Goal: Transaction & Acquisition: Subscribe to service/newsletter

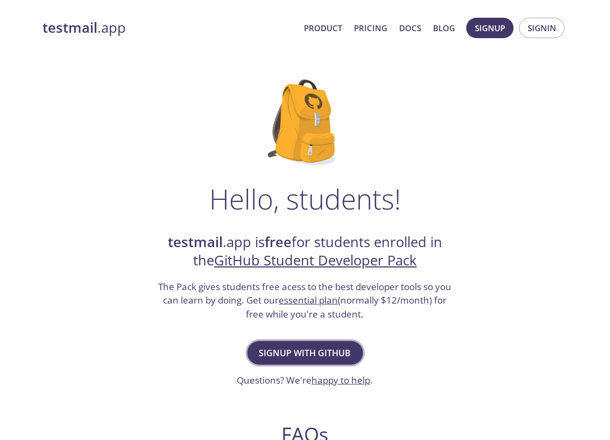
click at [284, 348] on span "Signup with GitHub" at bounding box center [305, 353] width 92 height 15
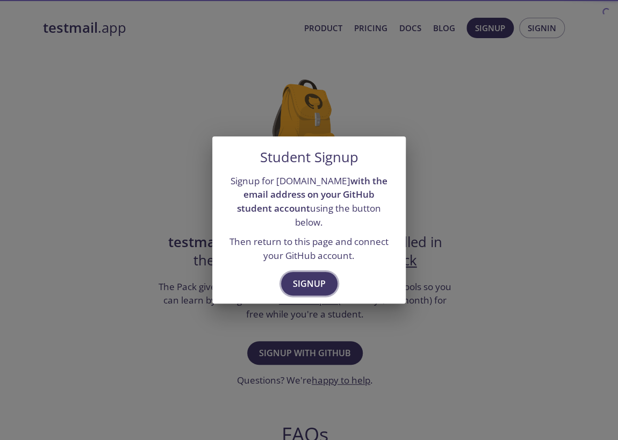
click at [295, 277] on span "Signup" at bounding box center [309, 283] width 33 height 15
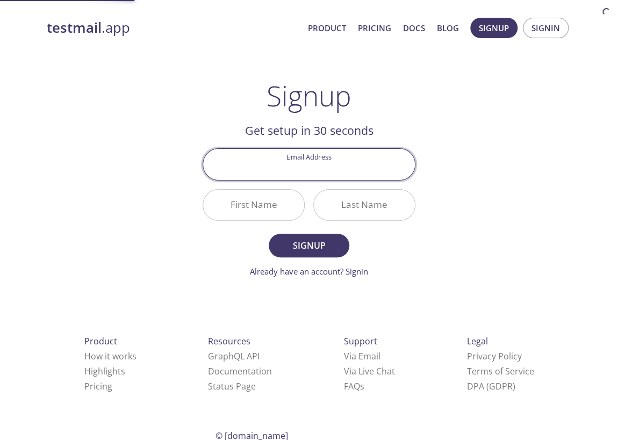
click at [308, 167] on input "Email Address" at bounding box center [309, 164] width 212 height 31
type input "[EMAIL_ADDRESS][DOMAIN_NAME]"
click at [270, 211] on input "First Name" at bounding box center [253, 205] width 101 height 31
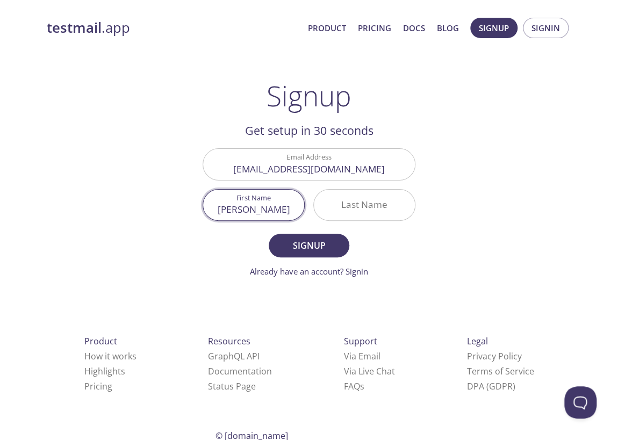
type input "[PERSON_NAME]"
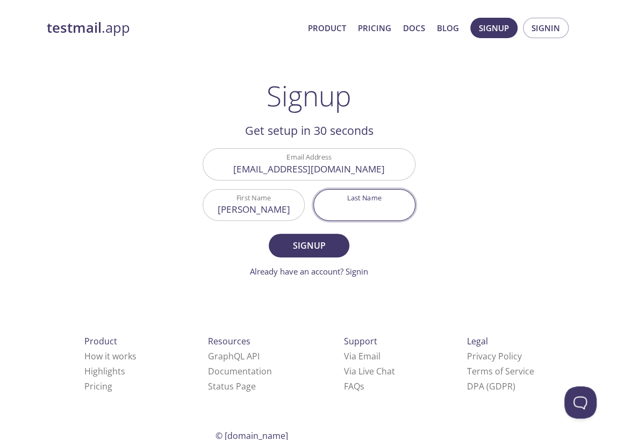
type input "p"
type input "[PERSON_NAME]"
click at [269, 234] on button "Signup" at bounding box center [309, 246] width 81 height 24
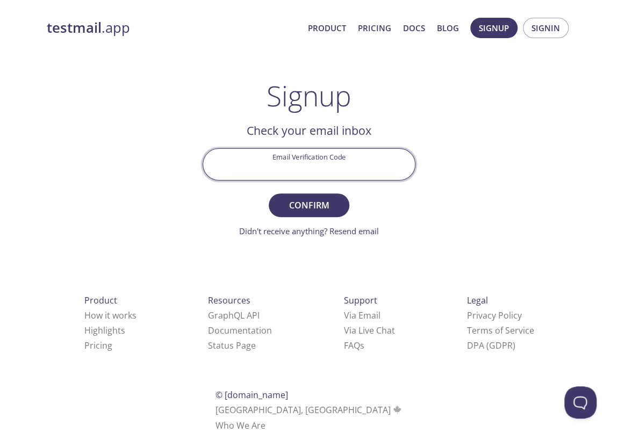
click at [276, 155] on input "Email Verification Code" at bounding box center [309, 164] width 212 height 31
paste input "H1HC2QV"
type input "H1HC2QV"
click at [311, 202] on span "Confirm" at bounding box center [309, 205] width 57 height 15
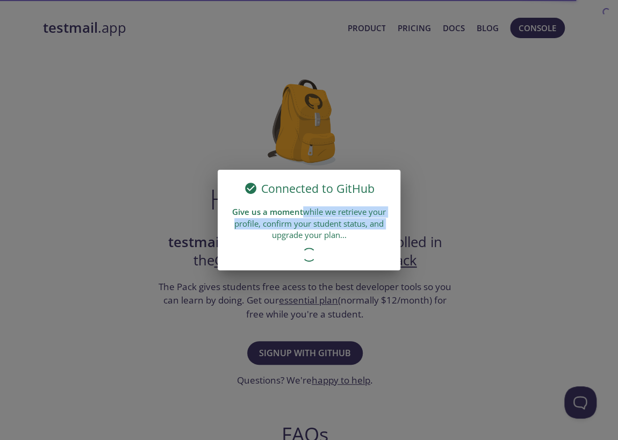
drag, startPoint x: 301, startPoint y: 214, endPoint x: 448, endPoint y: 228, distance: 148.0
click at [448, 228] on div "Connected to GitHub Give us a moment while we retrieve your profile, confirm yo…" at bounding box center [309, 220] width 618 height 440
click at [311, 228] on div "Give us a moment while we retrieve your profile, confirm your student status, a…" at bounding box center [309, 223] width 183 height 43
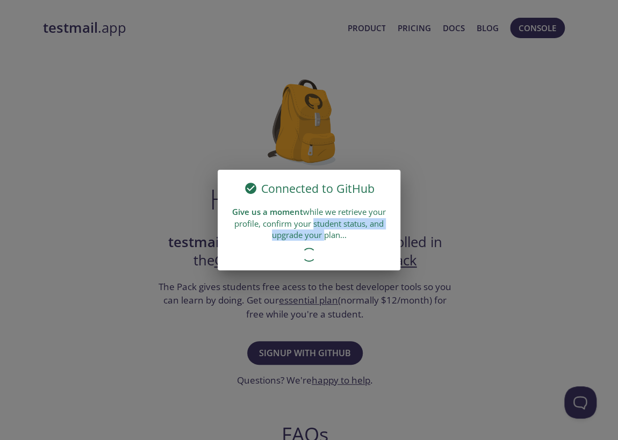
drag, startPoint x: 311, startPoint y: 228, endPoint x: 312, endPoint y: 239, distance: 11.3
click at [312, 239] on div "Give us a moment while we retrieve your profile, confirm your student status, a…" at bounding box center [309, 223] width 183 height 43
drag, startPoint x: 312, startPoint y: 239, endPoint x: 316, endPoint y: 245, distance: 6.9
click at [316, 245] on div "Give us a moment while we retrieve your profile, confirm your student status, a…" at bounding box center [309, 223] width 183 height 43
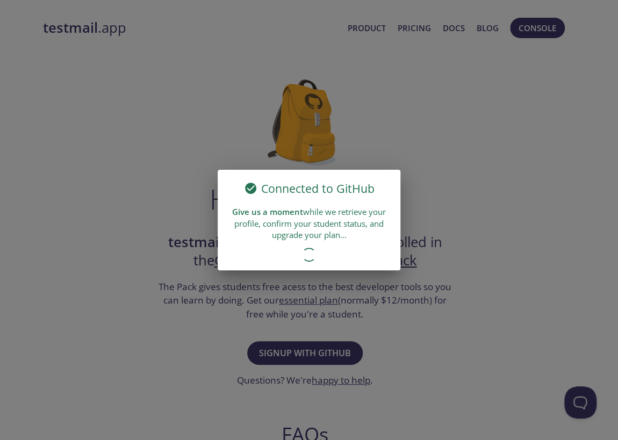
click at [338, 242] on div "Give us a moment while we retrieve your profile, confirm your student status, a…" at bounding box center [309, 223] width 183 height 43
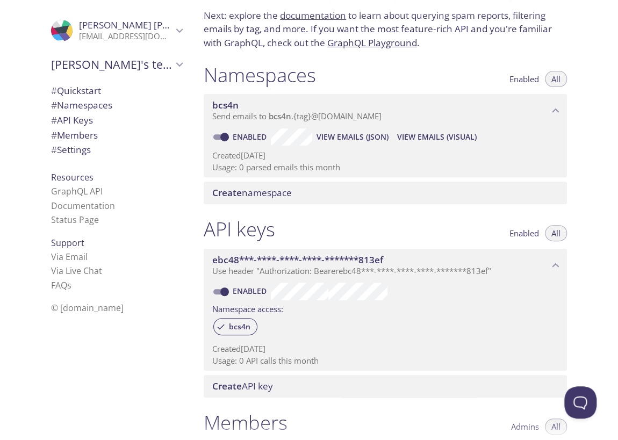
scroll to position [108, 0]
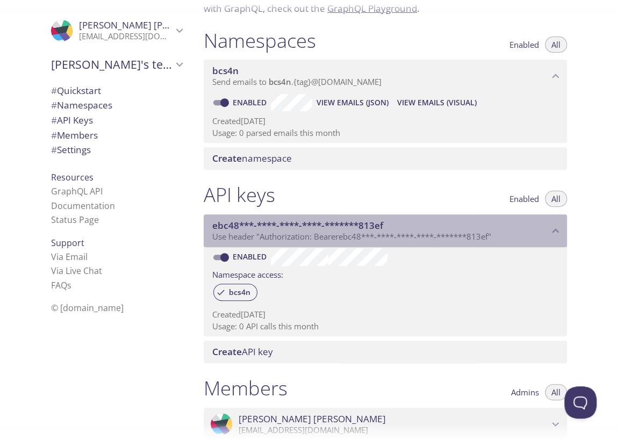
drag, startPoint x: 288, startPoint y: 234, endPoint x: 488, endPoint y: 227, distance: 200.2
click at [488, 227] on div "ebc48***-****-****-****-*******813ef Use header "Authorization: Bearer ebc48***…" at bounding box center [380, 231] width 337 height 23
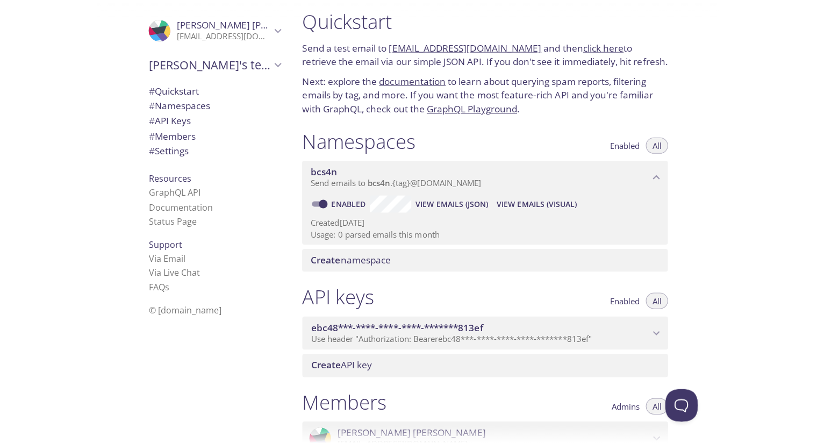
scroll to position [0, 0]
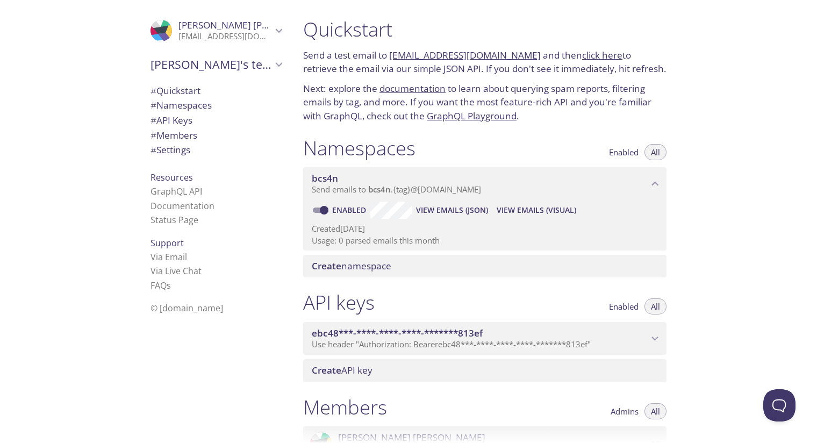
click at [208, 75] on div "[PERSON_NAME]'s team" at bounding box center [216, 65] width 148 height 28
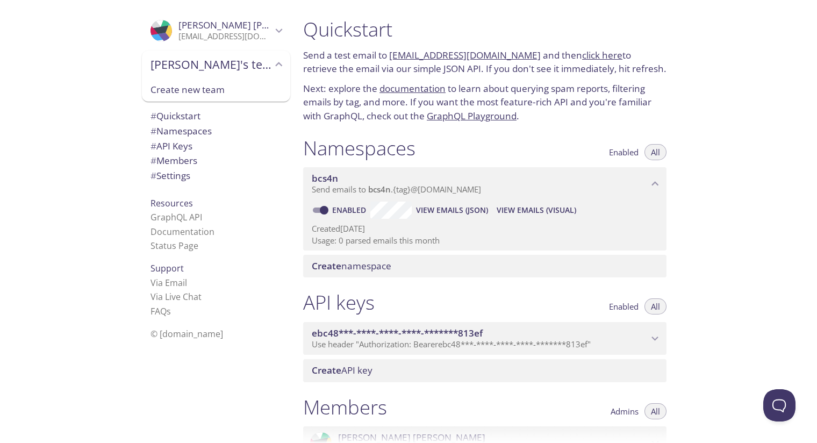
drag, startPoint x: 207, startPoint y: 69, endPoint x: 206, endPoint y: 62, distance: 7.1
click at [207, 69] on span "[PERSON_NAME]'s team" at bounding box center [212, 64] width 122 height 15
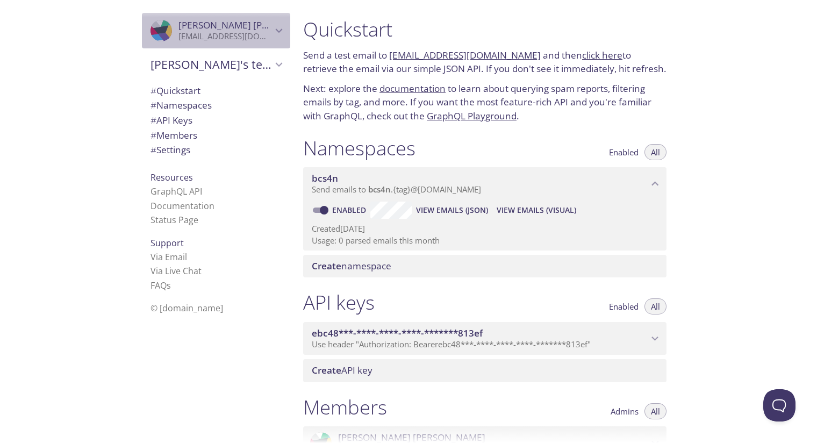
click at [224, 38] on p "[EMAIL_ADDRESS][DOMAIN_NAME]" at bounding box center [226, 36] width 94 height 11
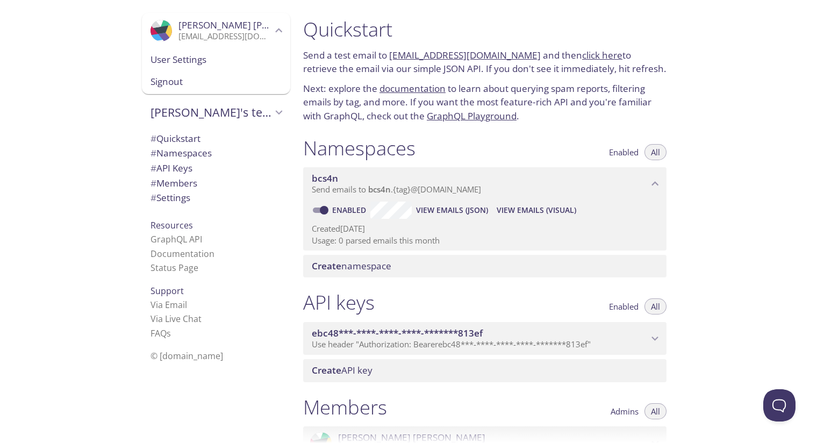
click at [224, 38] on p "[EMAIL_ADDRESS][DOMAIN_NAME]" at bounding box center [226, 36] width 94 height 11
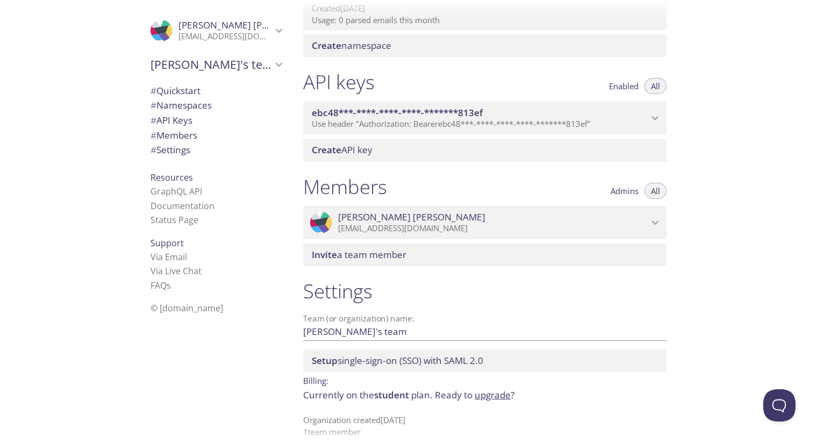
scroll to position [232, 0]
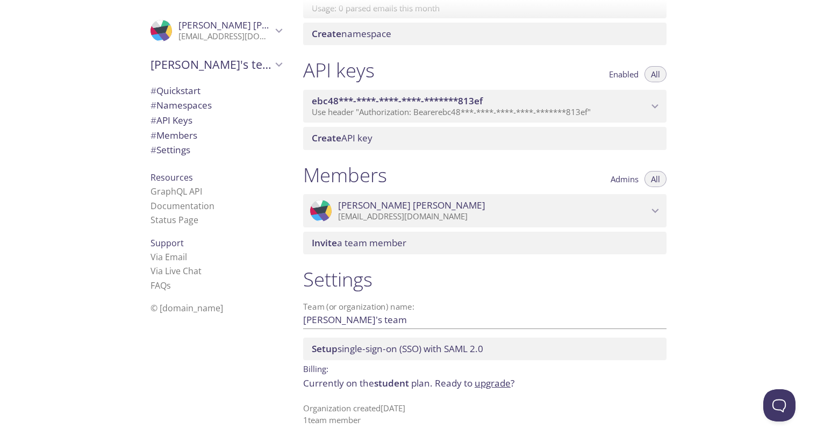
drag, startPoint x: 372, startPoint y: 401, endPoint x: 304, endPoint y: 393, distance: 67.7
click at [313, 397] on div "Settings Team (or organization) name: [PERSON_NAME]'s team Save Setup single-si…" at bounding box center [485, 347] width 381 height 172
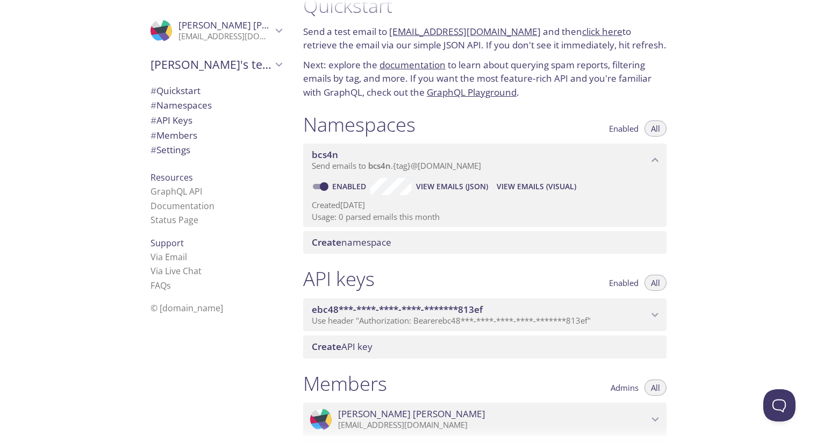
scroll to position [0, 0]
